Goal: Task Accomplishment & Management: Use online tool/utility

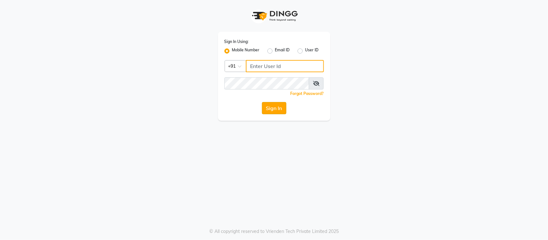
type input "9136660660"
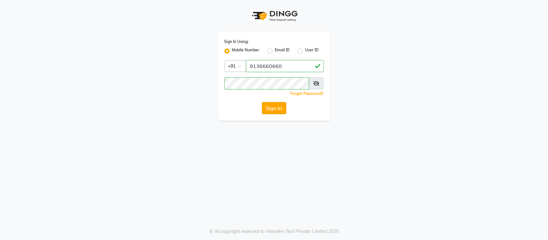
click at [269, 108] on button "Sign In" at bounding box center [274, 108] width 24 height 12
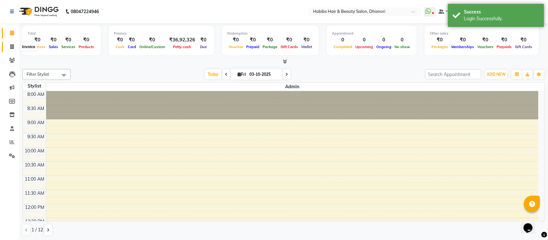
click at [17, 45] on span at bounding box center [11, 46] width 11 height 7
select select "4967"
select select "service"
